Goal: Task Accomplishment & Management: Manage account settings

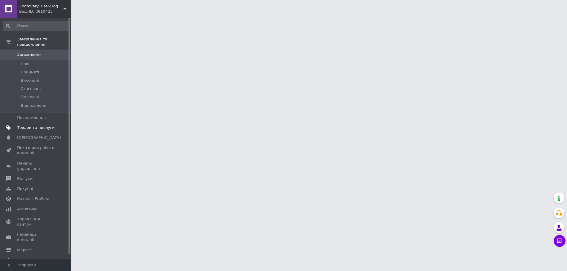
click at [32, 125] on span "Товари та послуги" at bounding box center [35, 127] width 37 height 5
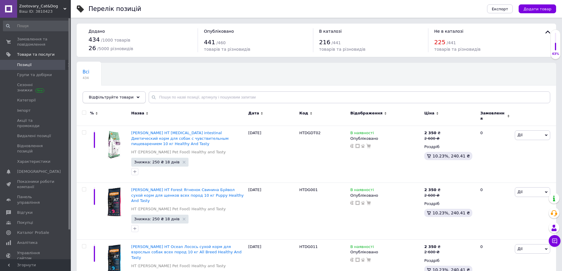
click at [122, 99] on span "Відфільтруйте товари" at bounding box center [111, 97] width 45 height 4
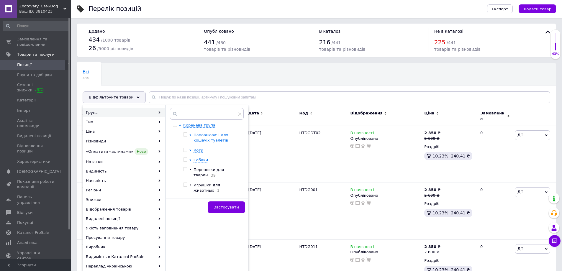
click at [197, 136] on span "Наповнювачі для кошачіх туалетів" at bounding box center [211, 138] width 35 height 10
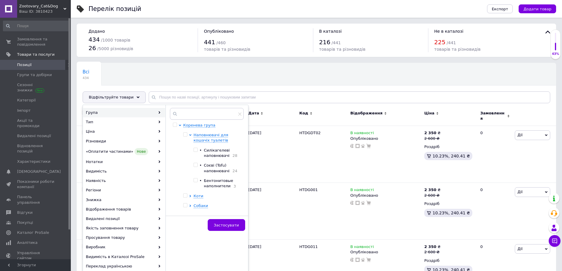
click at [212, 150] on span "Силікагелеві наповнювачі" at bounding box center [217, 153] width 26 height 10
checkbox input "true"
click at [233, 224] on span "Застосувати" at bounding box center [226, 225] width 25 height 4
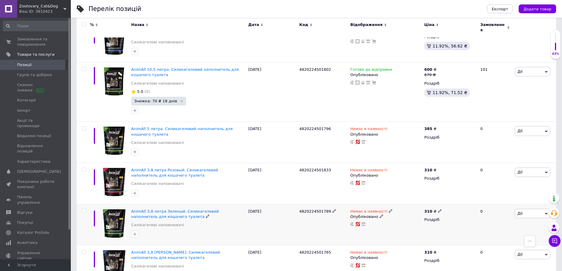
scroll to position [89, 0]
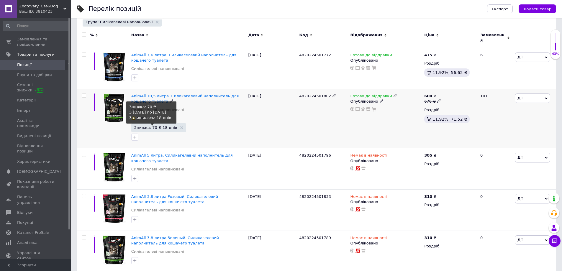
click at [152, 126] on span "Знижка: 70 ₴ 18 днів" at bounding box center [155, 128] width 43 height 4
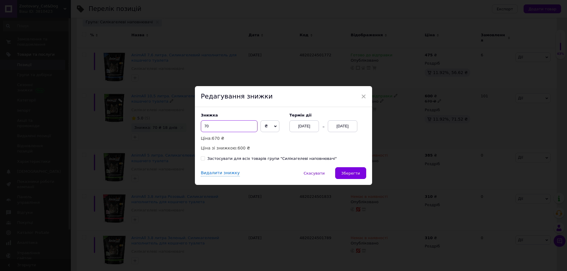
drag, startPoint x: 207, startPoint y: 127, endPoint x: 202, endPoint y: 127, distance: 5.3
click at [202, 127] on input "70" at bounding box center [229, 126] width 57 height 12
type input "120"
click at [352, 180] on div "Видалити знижку   Скасувати   Зберегти" at bounding box center [283, 176] width 177 height 18
click at [352, 170] on button "Зберегти" at bounding box center [350, 173] width 31 height 12
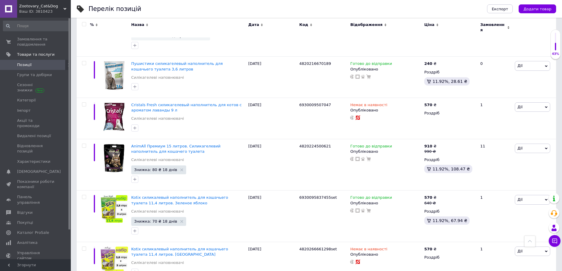
scroll to position [821, 0]
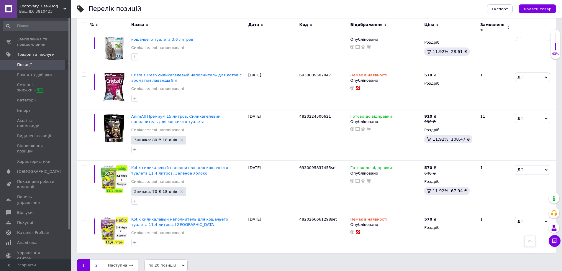
click at [95, 259] on link "2" at bounding box center [96, 265] width 13 height 12
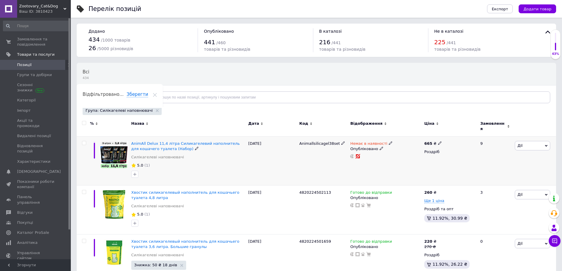
click at [525, 145] on span "Дії" at bounding box center [532, 145] width 35 height 9
click at [382, 141] on div "Немає в наявності" at bounding box center [371, 143] width 42 height 5
click at [389, 141] on icon at bounding box center [391, 143] width 4 height 4
click at [413, 133] on span "Немає в наявності" at bounding box center [415, 135] width 37 height 4
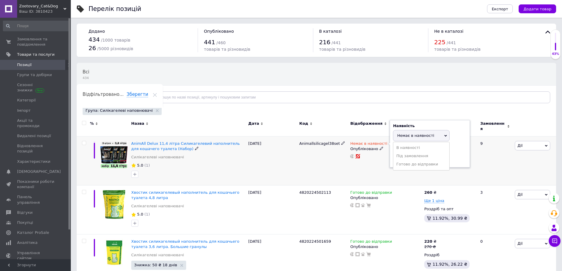
drag, startPoint x: 421, startPoint y: 158, endPoint x: 401, endPoint y: 164, distance: 20.3
click at [421, 160] on li "Готово до відправки" at bounding box center [421, 164] width 56 height 8
click at [361, 172] on div "Немає в наявності Наявність [PERSON_NAME] до відправки В наявності Немає в наяв…" at bounding box center [386, 160] width 74 height 49
click at [533, 143] on span "Дії" at bounding box center [532, 145] width 35 height 9
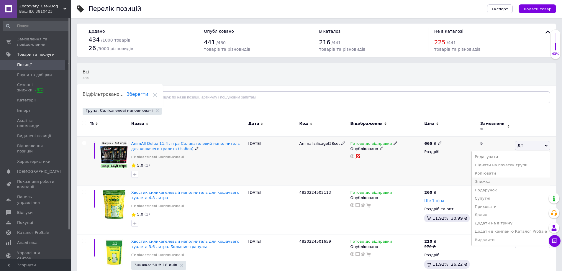
click at [510, 178] on li "Знижка" at bounding box center [511, 182] width 78 height 8
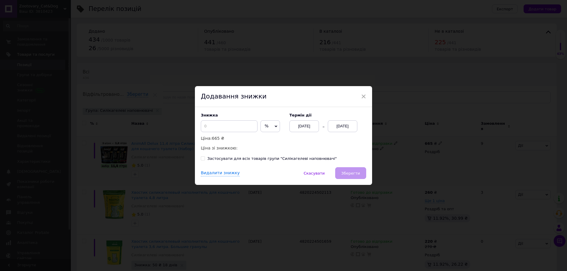
click at [269, 128] on span "%" at bounding box center [269, 126] width 19 height 12
click at [271, 139] on li "₴" at bounding box center [270, 139] width 19 height 8
click at [341, 126] on div "[DATE]" at bounding box center [343, 126] width 30 height 12
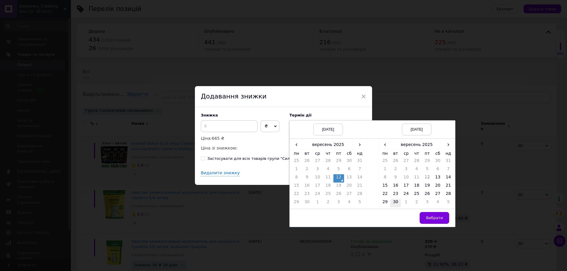
click at [395, 204] on td "30" at bounding box center [395, 203] width 11 height 8
click at [431, 218] on span "Вибрати" at bounding box center [433, 218] width 17 height 4
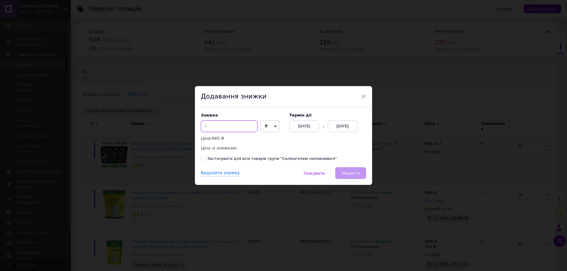
click at [242, 127] on input at bounding box center [229, 126] width 57 height 12
type input "70"
click at [348, 174] on span "Зберегти" at bounding box center [350, 173] width 19 height 4
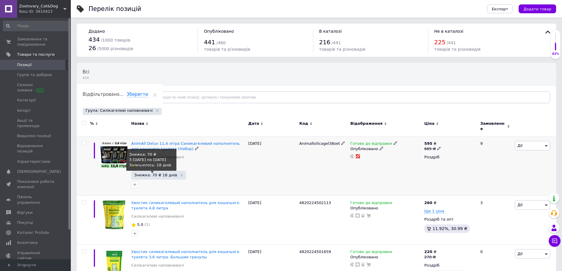
click at [161, 173] on span "Знижка: 70 ₴ 18 днів" at bounding box center [155, 175] width 43 height 4
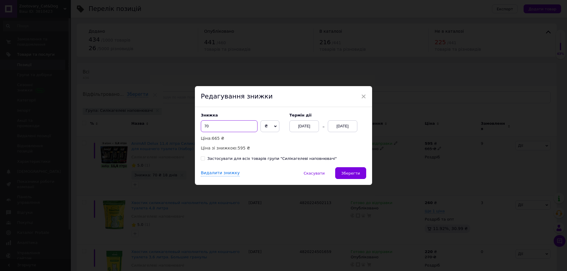
drag, startPoint x: 206, startPoint y: 129, endPoint x: 211, endPoint y: 128, distance: 5.1
click at [211, 128] on input "70" at bounding box center [229, 126] width 57 height 12
type input "71"
drag, startPoint x: 351, startPoint y: 172, endPoint x: 348, endPoint y: 184, distance: 12.5
click at [351, 173] on span "Зберегти" at bounding box center [350, 173] width 19 height 4
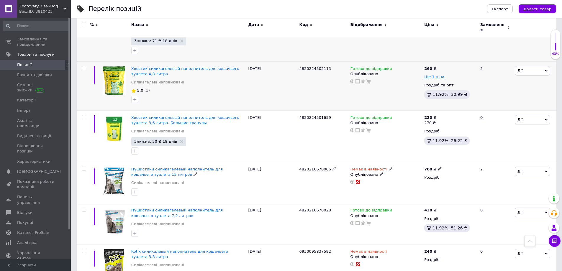
scroll to position [13, 0]
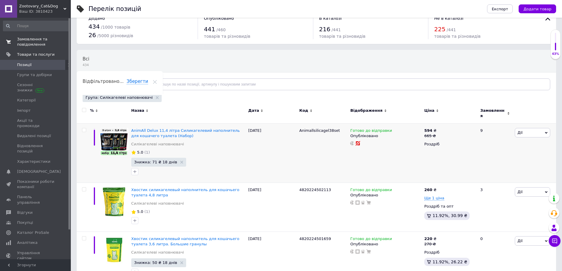
click at [26, 48] on link "Замовлення та повідомлення 0 0" at bounding box center [36, 41] width 73 height 15
